Goal: Information Seeking & Learning: Learn about a topic

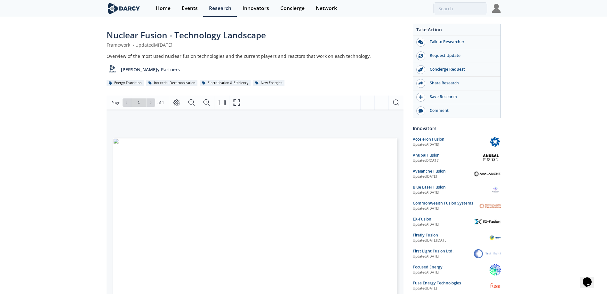
type input "fusion"
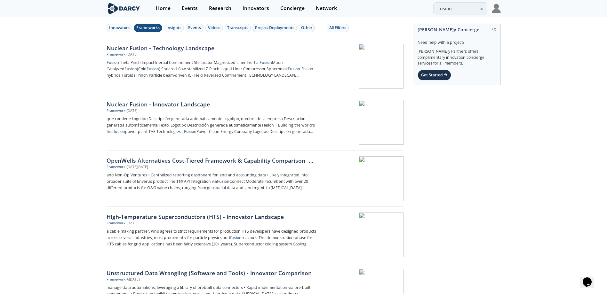
click at [178, 107] on div "Nuclear Fusion - Innovator Landscape" at bounding box center [213, 104] width 212 height 8
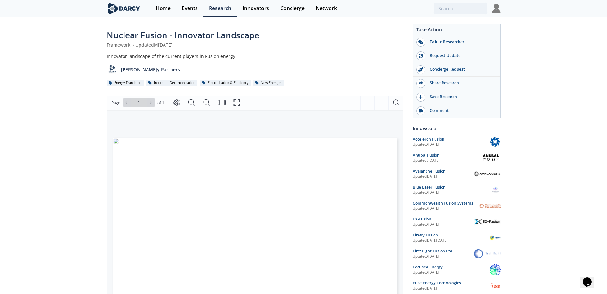
type input "fusion"
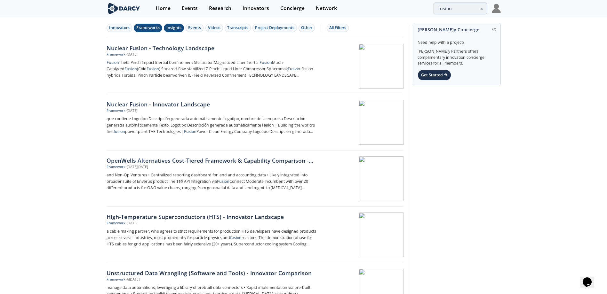
click at [178, 29] on div "Insights" at bounding box center [173, 28] width 15 height 6
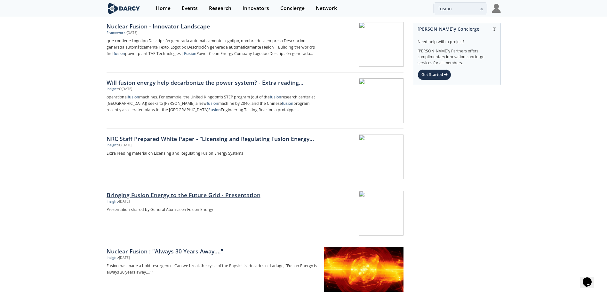
scroll to position [128, 0]
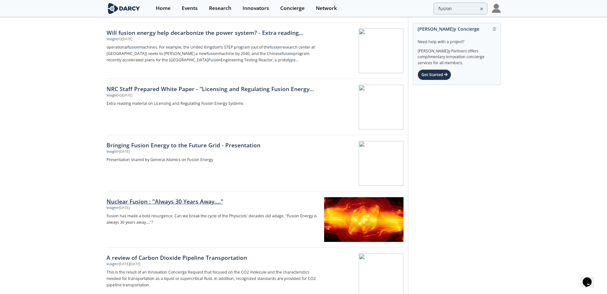
click at [179, 204] on div "Nuclear Fusion : "Always 30 Years Away...."" at bounding box center [213, 201] width 212 height 8
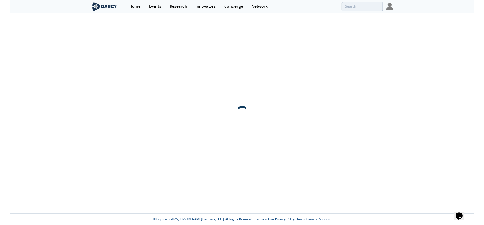
scroll to position [0, 0]
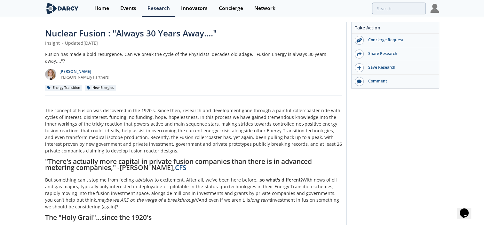
scroll to position [96, 0]
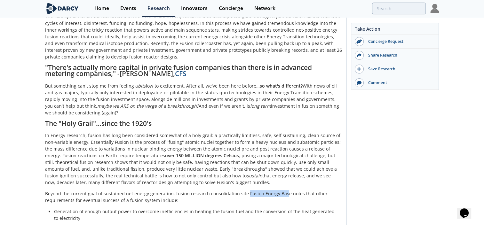
drag, startPoint x: 243, startPoint y: 188, endPoint x: 282, endPoint y: 188, distance: 38.7
click at [282, 190] on p "Beyond the current goal of sustained net energy generation, fusion research con…" at bounding box center [193, 196] width 297 height 13
drag, startPoint x: 282, startPoint y: 188, endPoint x: 276, endPoint y: 187, distance: 5.9
drag, startPoint x: 276, startPoint y: 187, endPoint x: 272, endPoint y: 194, distance: 8.6
click at [272, 194] on p "Beyond the current goal of sustained net energy generation, fusion research con…" at bounding box center [193, 196] width 297 height 13
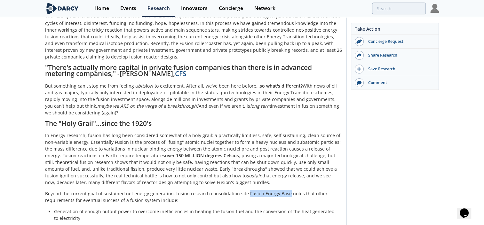
drag, startPoint x: 283, startPoint y: 187, endPoint x: 243, endPoint y: 188, distance: 39.7
click at [243, 190] on p "Beyond the current goal of sustained net energy generation, fusion research con…" at bounding box center [193, 196] width 297 height 13
drag, startPoint x: 243, startPoint y: 188, endPoint x: 266, endPoint y: 187, distance: 22.7
copy p "Fusion Energy Base"
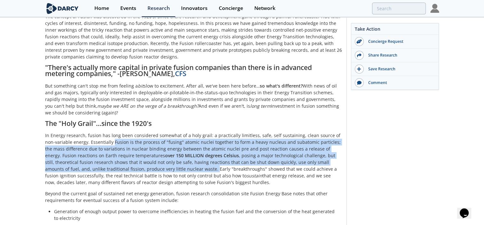
drag, startPoint x: 102, startPoint y: 136, endPoint x: 167, endPoint y: 159, distance: 68.7
click at [167, 159] on p "In Energy research, fusion has long been considered somewhat of a holy grail: a…" at bounding box center [193, 159] width 297 height 54
copy p "Fusion is the process of "fusing" atomic nuclei together to form a heavy nucleu…"
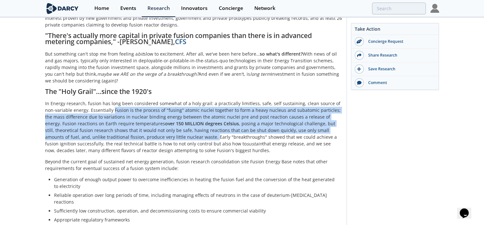
scroll to position [224, 0]
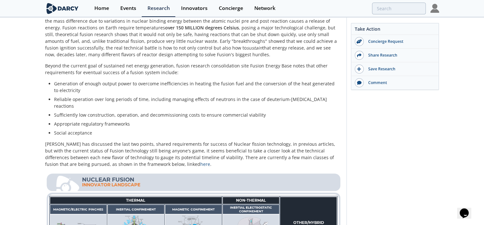
click at [262, 64] on p "Beyond the current goal of sustained net energy generation, fusion research con…" at bounding box center [193, 68] width 297 height 13
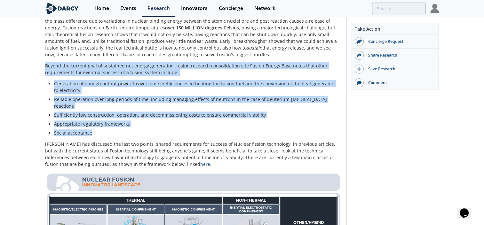
drag, startPoint x: 45, startPoint y: 60, endPoint x: 97, endPoint y: 118, distance: 78.7
click at [97, 118] on div "The concept of Fusion was discovered in the 1920's. Since then, research and de…" at bounding box center [193, 225] width 297 height 680
drag, startPoint x: 97, startPoint y: 118, endPoint x: 83, endPoint y: 64, distance: 56.3
copy div "Beyond the current goal of sustained net energy generation, fusion research con…"
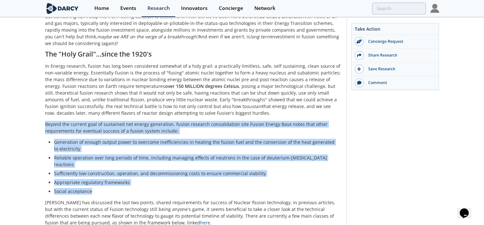
scroll to position [170, 0]
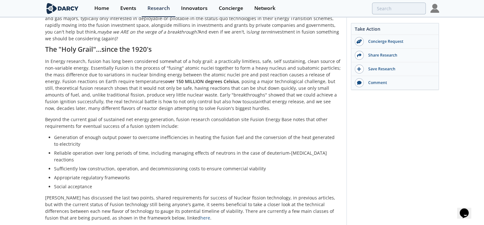
click at [247, 98] on p "In Energy research, fusion has long been considered somewhat of a holy grail: a…" at bounding box center [193, 85] width 297 height 54
drag, startPoint x: 242, startPoint y: 113, endPoint x: 284, endPoint y: 114, distance: 42.9
click at [284, 116] on p "Beyond the current goal of sustained net energy generation, fusion research con…" at bounding box center [193, 122] width 297 height 13
drag, startPoint x: 284, startPoint y: 114, endPoint x: 265, endPoint y: 113, distance: 19.9
copy p "Fusion Energy Base"
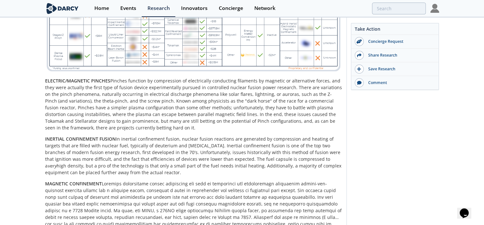
scroll to position [618, 0]
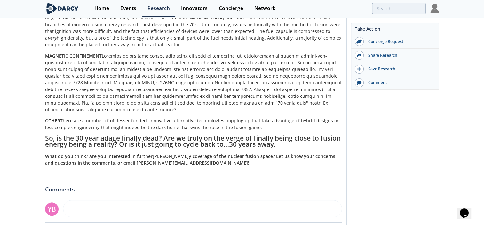
type input "fusion"
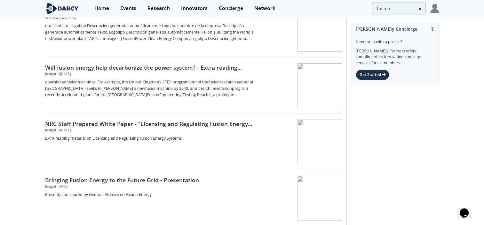
scroll to position [64, 0]
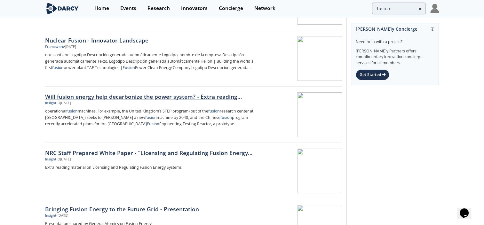
click at [148, 97] on div "Will fusion energy help decarbonize the power system? - Extra reading material" at bounding box center [151, 96] width 212 height 8
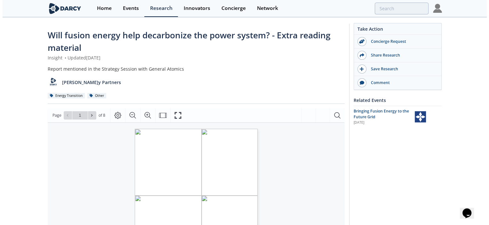
scroll to position [96, 0]
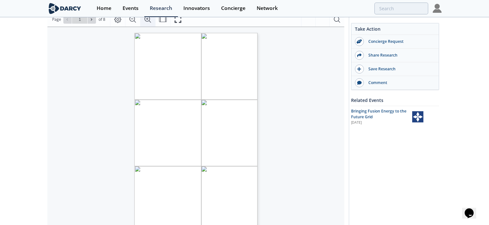
click at [146, 20] on icon "Zoom In" at bounding box center [148, 20] width 8 height 8
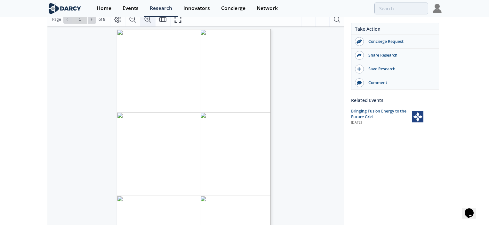
click at [146, 20] on icon "Zoom In" at bounding box center [148, 20] width 8 height 8
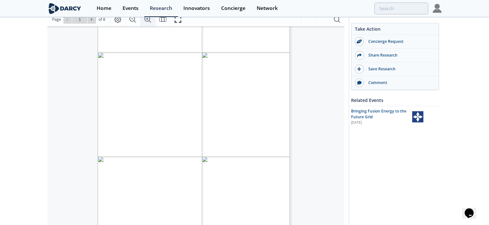
scroll to position [50, 0]
click at [90, 21] on span at bounding box center [92, 19] width 4 height 4
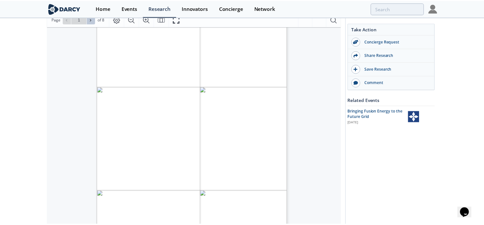
scroll to position [0, 0]
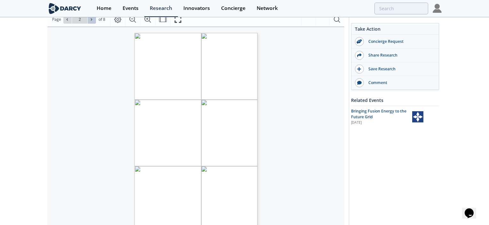
click at [90, 21] on span at bounding box center [92, 19] width 4 height 4
type input "3"
click at [90, 22] on button at bounding box center [92, 19] width 8 height 8
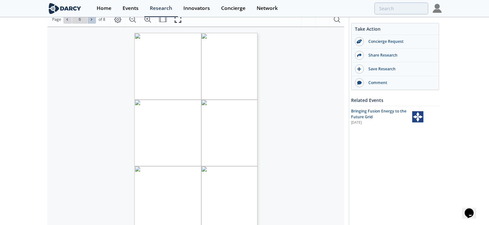
click at [90, 20] on icon at bounding box center [92, 20] width 4 height 4
type input "8"
click at [90, 20] on div "Go to Page 8" at bounding box center [79, 19] width 33 height 8
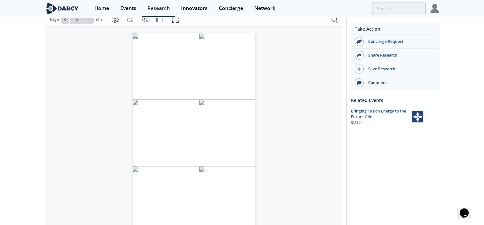
type input "fusion"
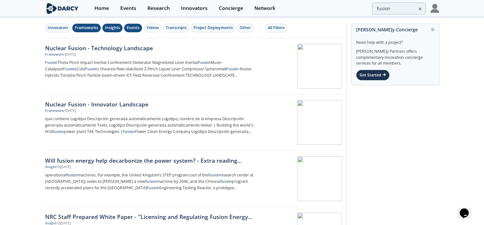
click at [131, 31] on button "Events" at bounding box center [133, 28] width 18 height 9
click at [108, 29] on div "Insights" at bounding box center [112, 28] width 15 height 6
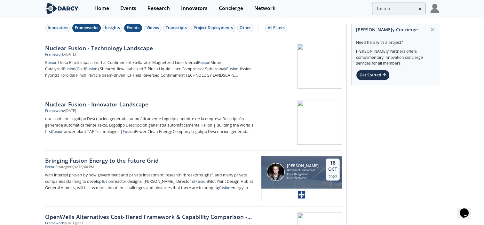
click at [85, 28] on div "Frameworks" at bounding box center [86, 28] width 23 height 6
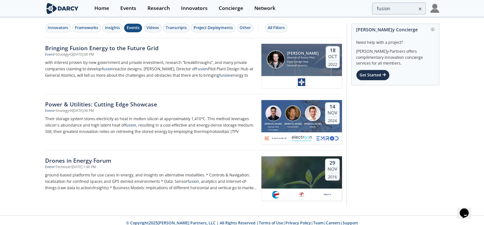
click at [133, 26] on div "Events" at bounding box center [133, 28] width 13 height 6
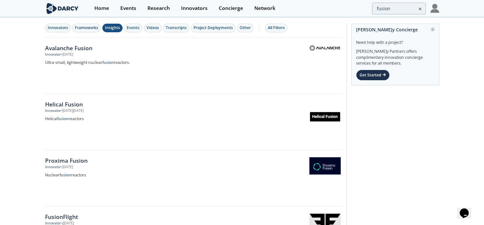
click at [109, 30] on div "Insights" at bounding box center [112, 28] width 15 height 6
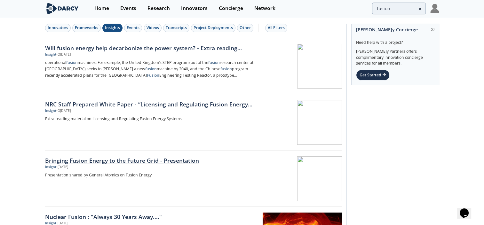
click at [126, 159] on div "Bringing Fusion Energy to the Future Grid - Presentation" at bounding box center [151, 160] width 212 height 8
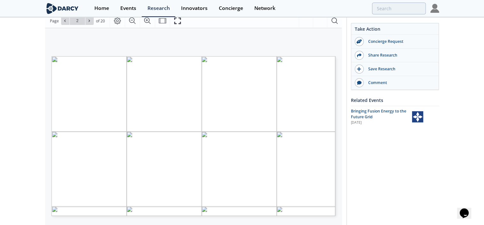
scroll to position [77, 0]
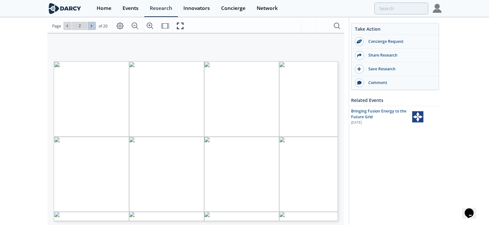
click at [91, 28] on button at bounding box center [92, 26] width 8 height 8
type input "3"
click at [91, 28] on button at bounding box center [92, 26] width 8 height 8
type input "4"
click at [91, 28] on button at bounding box center [92, 26] width 8 height 8
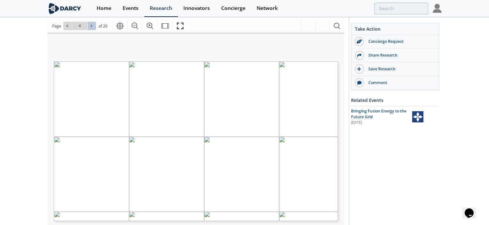
type input "5"
click at [91, 28] on button at bounding box center [92, 26] width 8 height 8
type input "6"
click at [91, 28] on button at bounding box center [92, 26] width 8 height 8
type input "7"
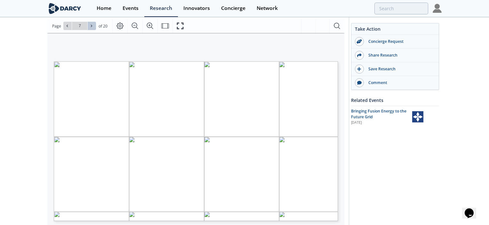
click at [91, 28] on button at bounding box center [92, 26] width 8 height 8
type input "8"
click at [91, 28] on button at bounding box center [92, 26] width 8 height 8
type input "9"
click at [91, 28] on button at bounding box center [92, 26] width 8 height 8
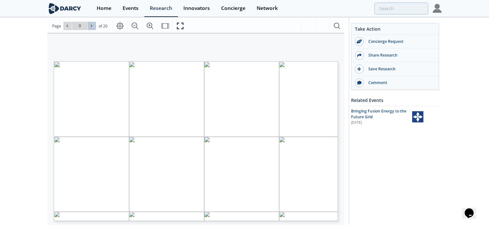
type input "10"
click at [91, 28] on button at bounding box center [92, 26] width 8 height 8
type input "11"
click at [91, 28] on button at bounding box center [92, 26] width 8 height 8
type input "12"
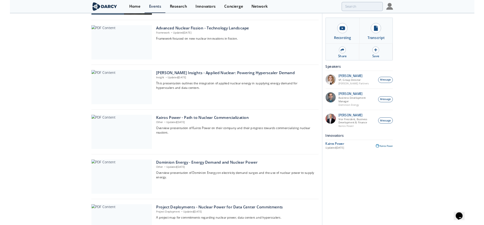
scroll to position [186, 0]
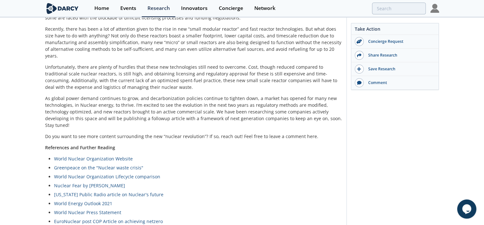
scroll to position [448, 0]
